Goal: Check status

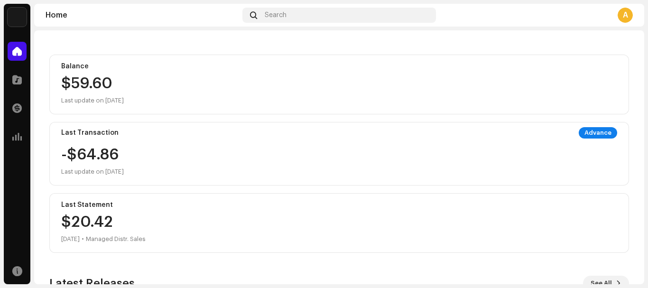
scroll to position [94, 0]
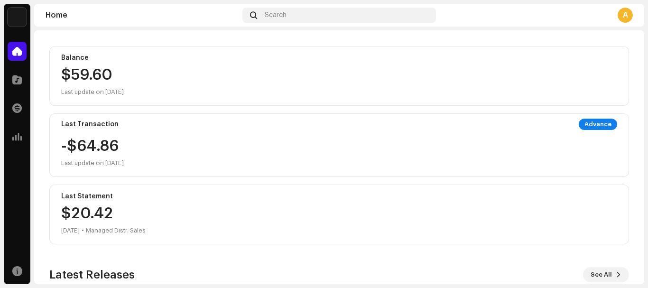
click at [97, 215] on div "$20.42 [DATE] • Managed Distr. Sales" at bounding box center [103, 221] width 84 height 30
click at [20, 104] on span at bounding box center [16, 108] width 9 height 8
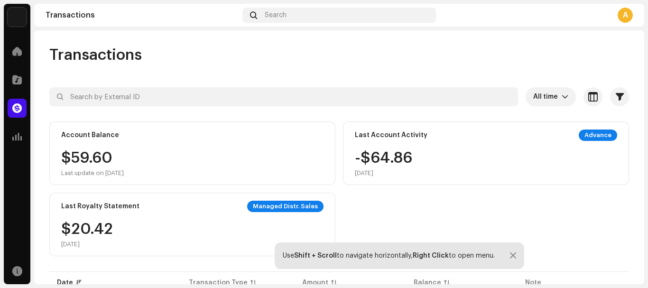
click at [275, 206] on div "Managed Distr. Sales" at bounding box center [285, 206] width 76 height 11
click at [78, 244] on div "[DATE]" at bounding box center [87, 244] width 52 height 8
click at [514, 254] on div at bounding box center [513, 256] width 6 height 8
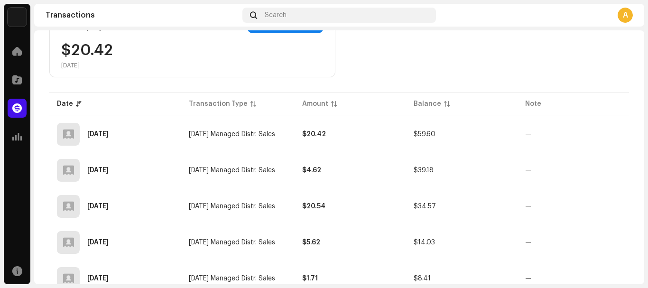
scroll to position [183, 0]
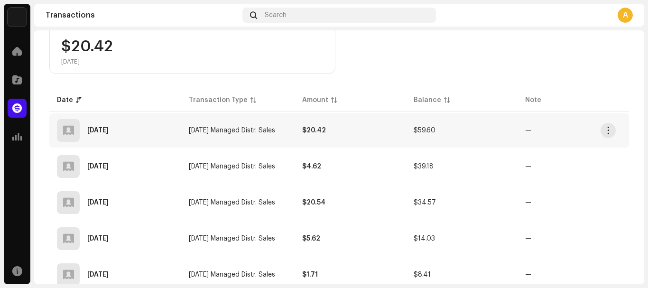
click at [353, 133] on td "$20.42" at bounding box center [349, 130] width 111 height 34
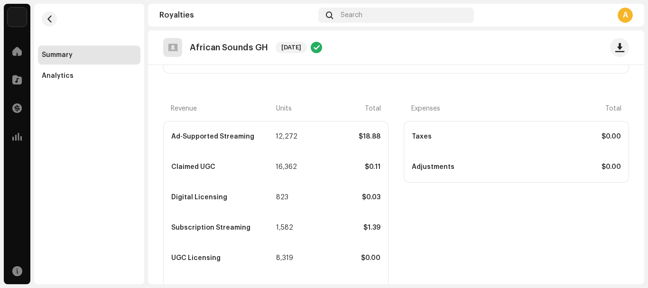
scroll to position [218, 0]
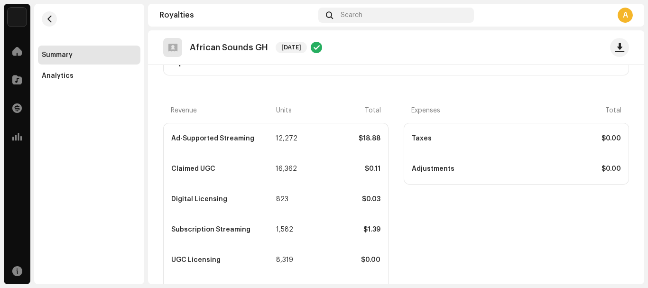
click at [181, 110] on div "Revenue" at bounding box center [222, 111] width 103 height 8
click at [90, 71] on div "Analytics" at bounding box center [89, 75] width 102 height 19
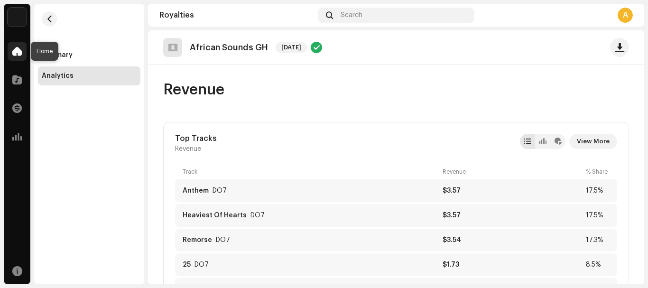
click at [19, 52] on span at bounding box center [16, 51] width 9 height 8
